Goal: Information Seeking & Learning: Learn about a topic

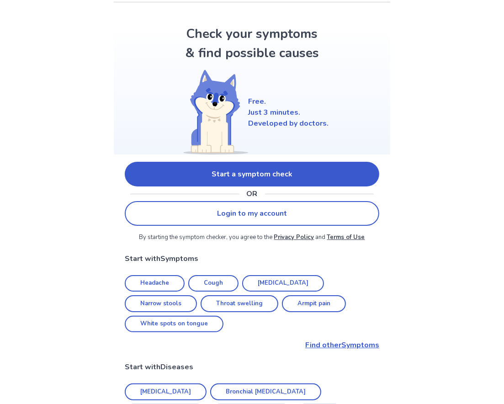
scroll to position [183, 0]
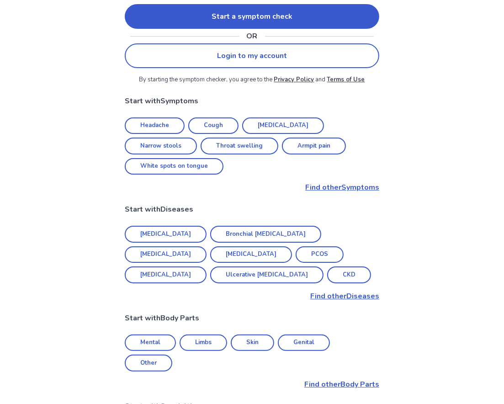
click at [164, 125] on link "Headache" at bounding box center [155, 125] width 60 height 17
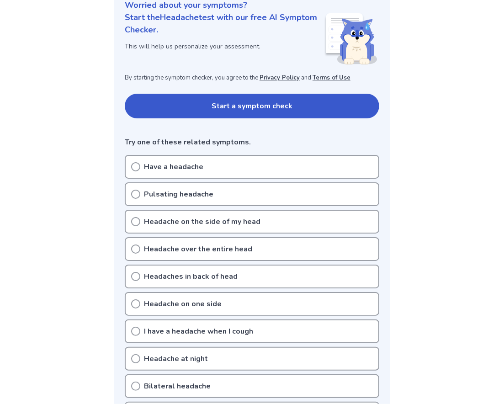
scroll to position [137, 0]
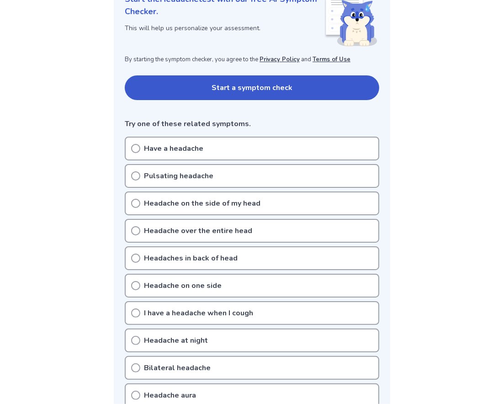
click at [167, 213] on div "Headache on the side of my head" at bounding box center [252, 203] width 254 height 24
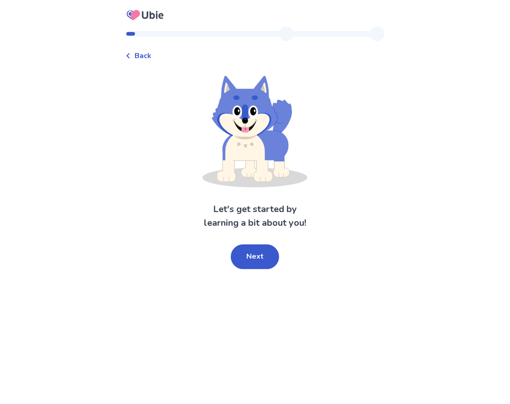
click at [146, 13] on icon at bounding box center [145, 15] width 43 height 23
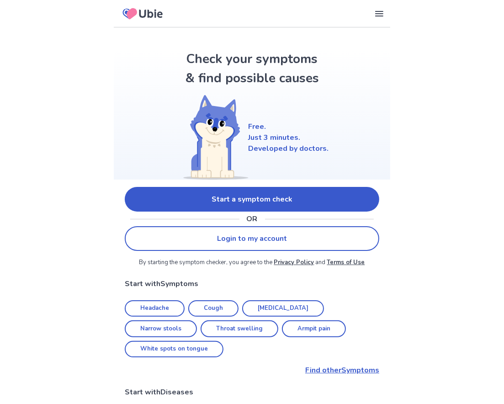
click at [142, 18] on icon at bounding box center [142, 14] width 47 height 22
click at [378, 12] on icon at bounding box center [378, 13] width 11 height 11
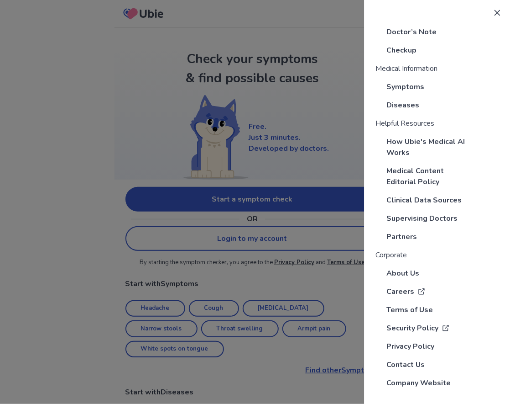
scroll to position [51, 0]
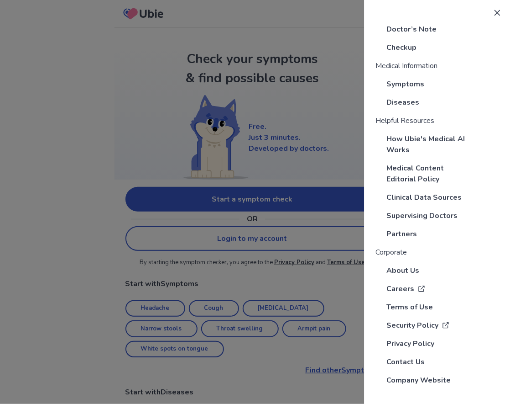
click at [399, 233] on p "Partners" at bounding box center [402, 233] width 31 height 11
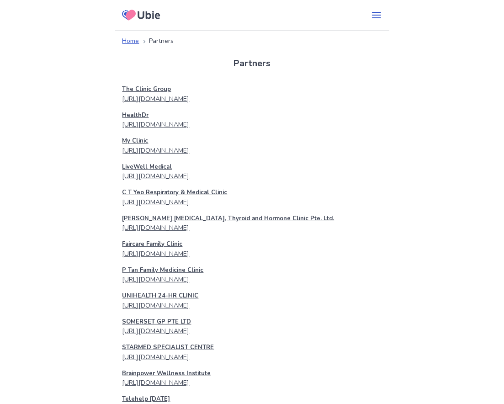
click at [128, 37] on link "Home" at bounding box center [130, 41] width 17 height 10
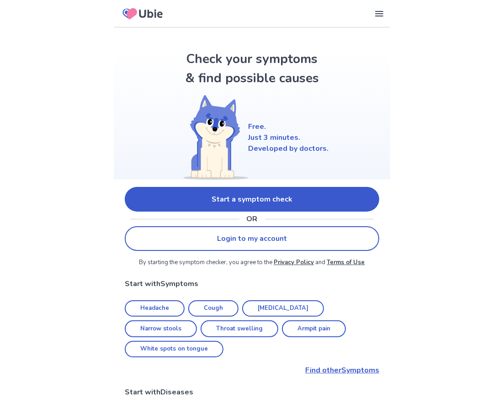
click at [385, 16] on div "Our Services Symptom Checker Doctor’s Note Checkup Medical Information Symptoms…" at bounding box center [252, 13] width 276 height 27
click at [382, 15] on icon at bounding box center [378, 13] width 11 height 11
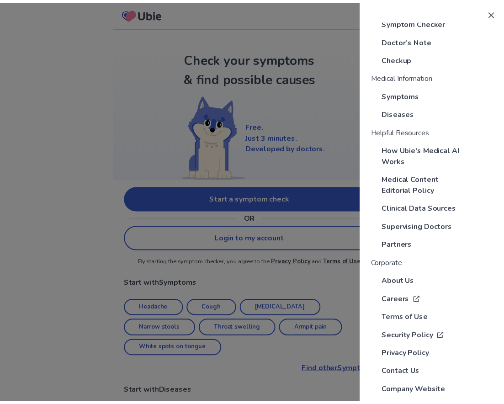
scroll to position [51, 0]
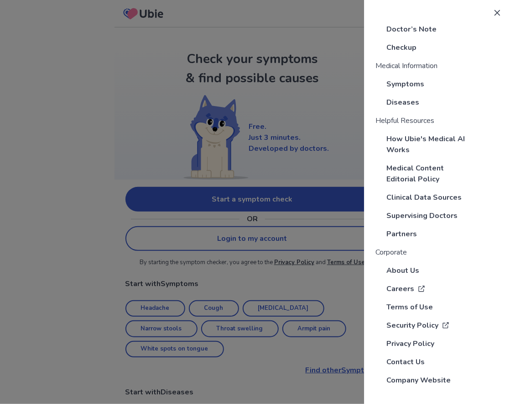
click at [415, 215] on p "Supervising Doctors" at bounding box center [422, 215] width 71 height 11
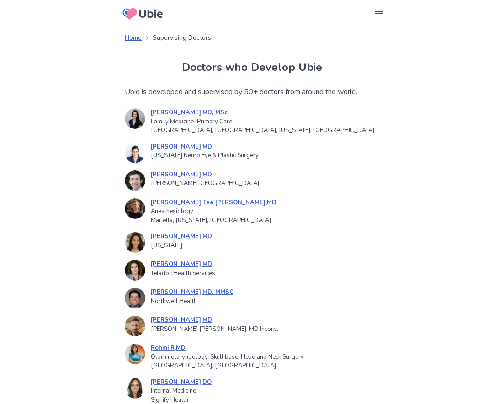
click at [140, 14] on icon at bounding box center [150, 13] width 23 height 9
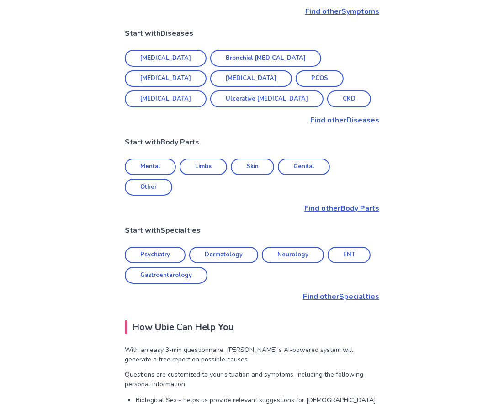
scroll to position [594, 0]
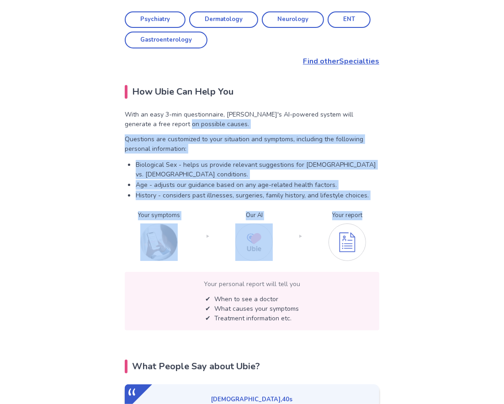
drag, startPoint x: 164, startPoint y: 82, endPoint x: 402, endPoint y: 162, distance: 250.5
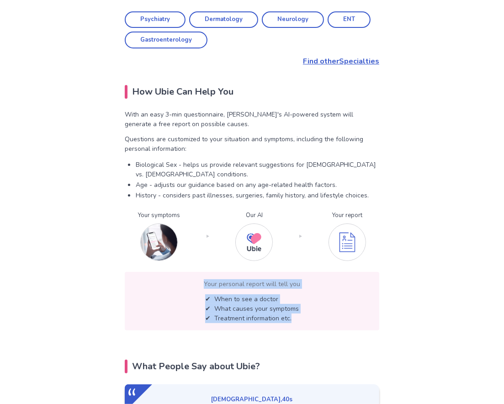
drag, startPoint x: 200, startPoint y: 226, endPoint x: 318, endPoint y: 271, distance: 126.2
click at [318, 272] on div "Your personal report will tell you ✔ When to see a doctor ✔︎ What causes your s…" at bounding box center [252, 301] width 254 height 58
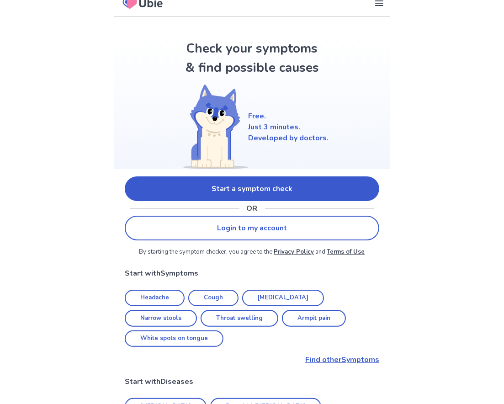
scroll to position [0, 0]
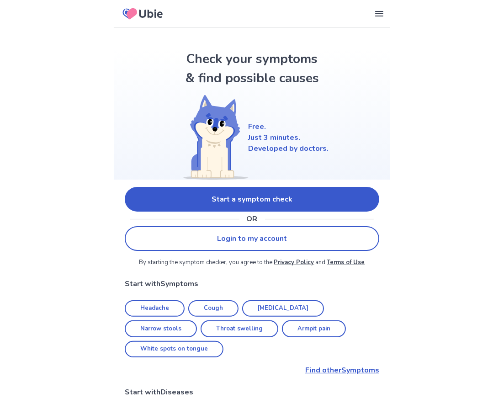
click at [149, 17] on icon at bounding box center [142, 14] width 47 height 22
